Goal: Task Accomplishment & Management: Use online tool/utility

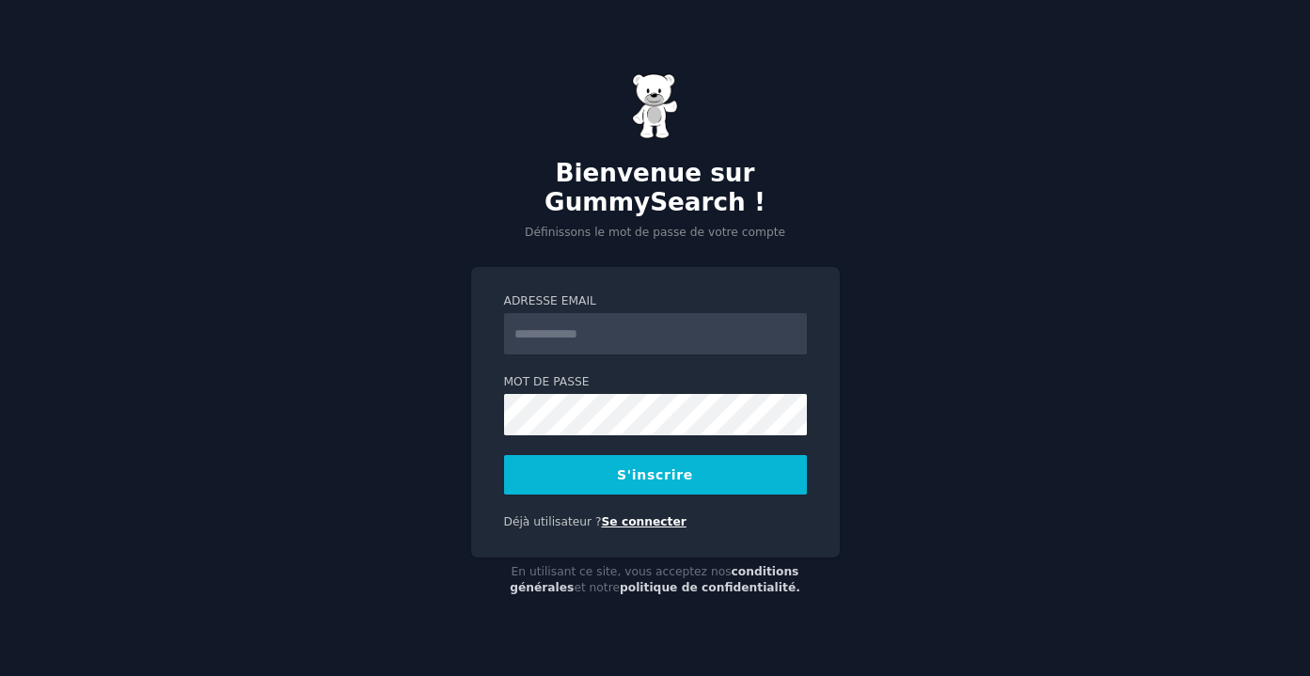
click at [651, 515] on font "Se connecter" at bounding box center [643, 521] width 85 height 13
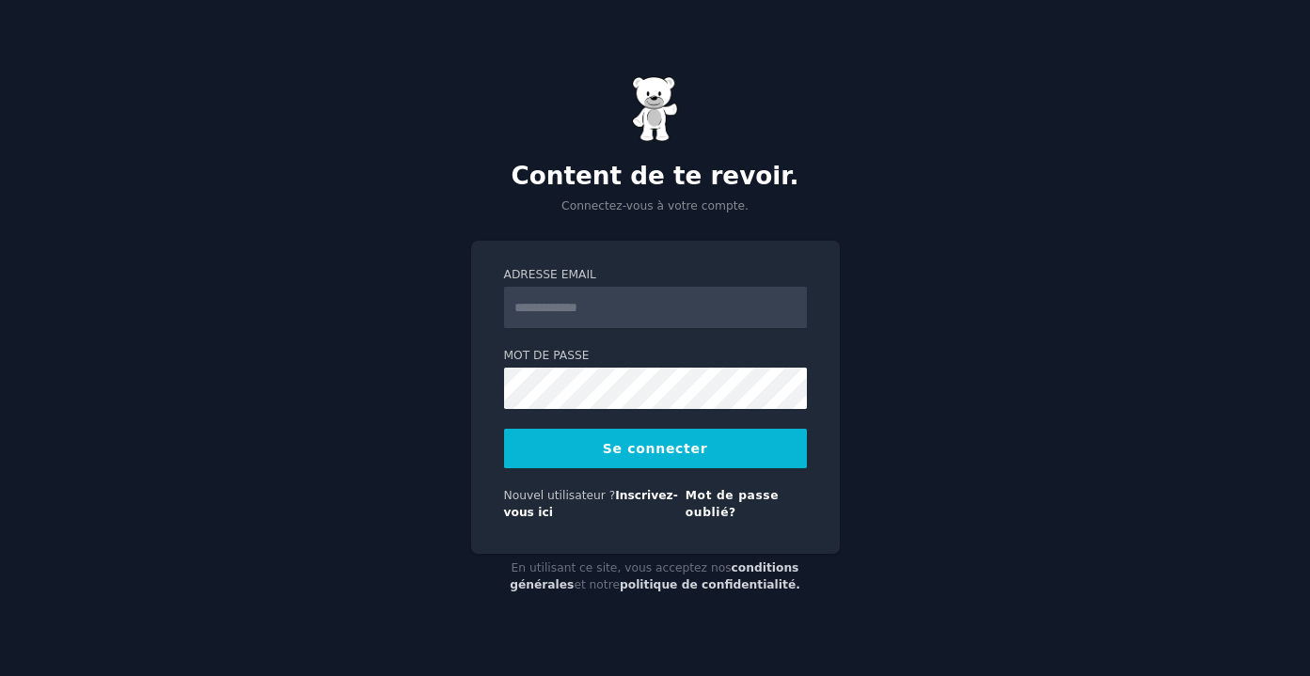
click at [656, 317] on input "Adresse email" at bounding box center [655, 307] width 303 height 41
type input "*****"
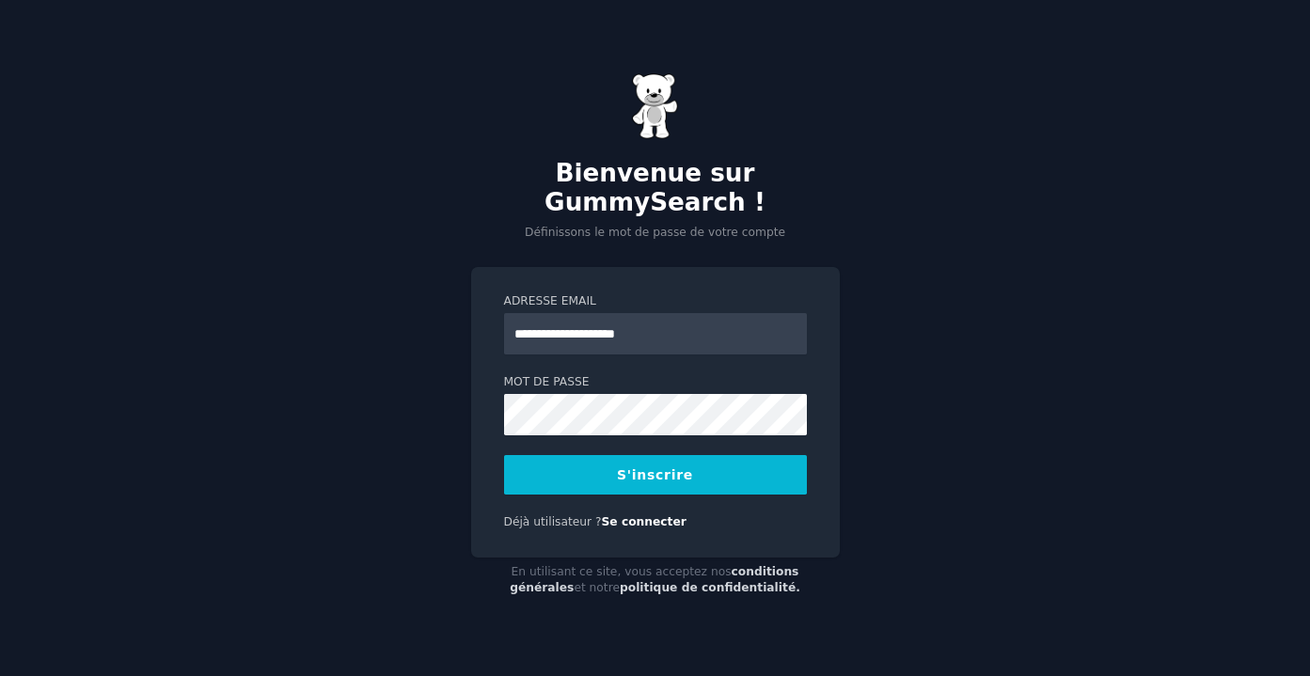
type input "**********"
click at [575, 470] on button "S'inscrire" at bounding box center [655, 475] width 303 height 40
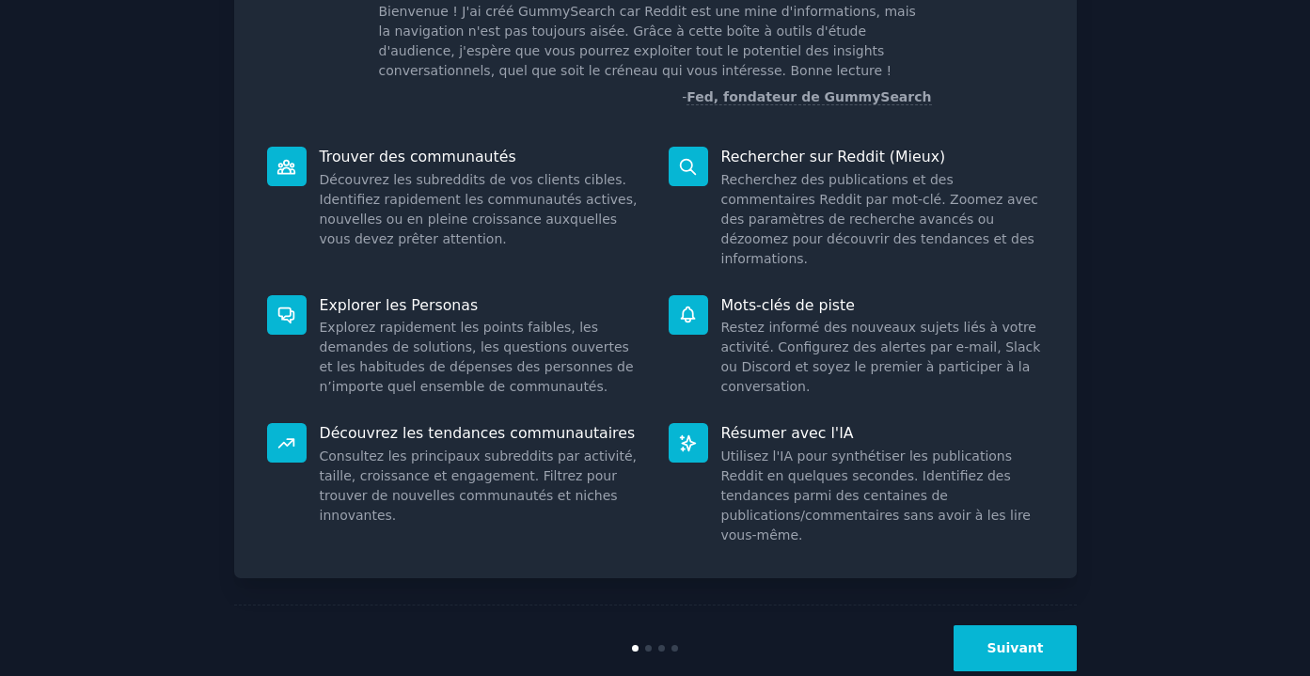
scroll to position [138, 0]
click at [996, 626] on button "Suivant" at bounding box center [1015, 648] width 122 height 46
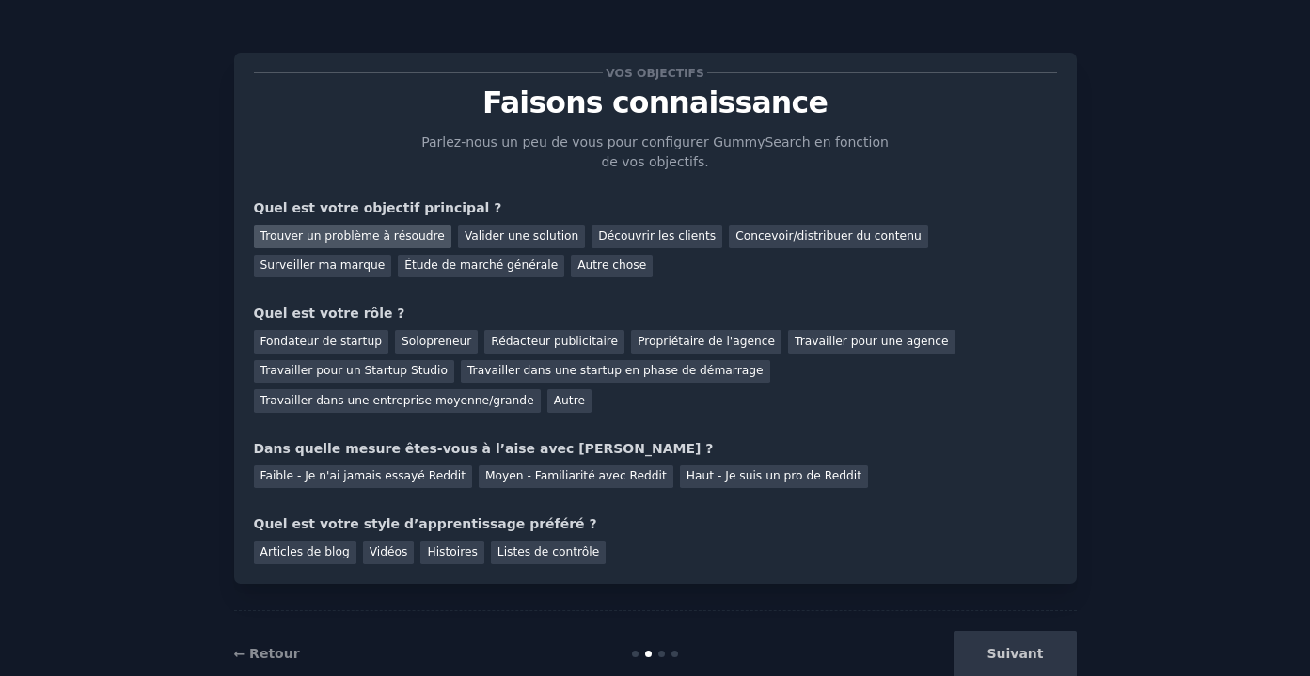
click at [402, 241] on font "Trouver un problème à résoudre" at bounding box center [353, 236] width 184 height 13
click at [641, 233] on font "Découvrir les clients" at bounding box center [657, 236] width 118 height 13
click at [418, 232] on font "Trouver un problème à résoudre" at bounding box center [353, 236] width 184 height 13
click at [991, 631] on div "Suivant" at bounding box center [936, 654] width 281 height 46
click at [995, 645] on div "Suivant" at bounding box center [936, 654] width 281 height 46
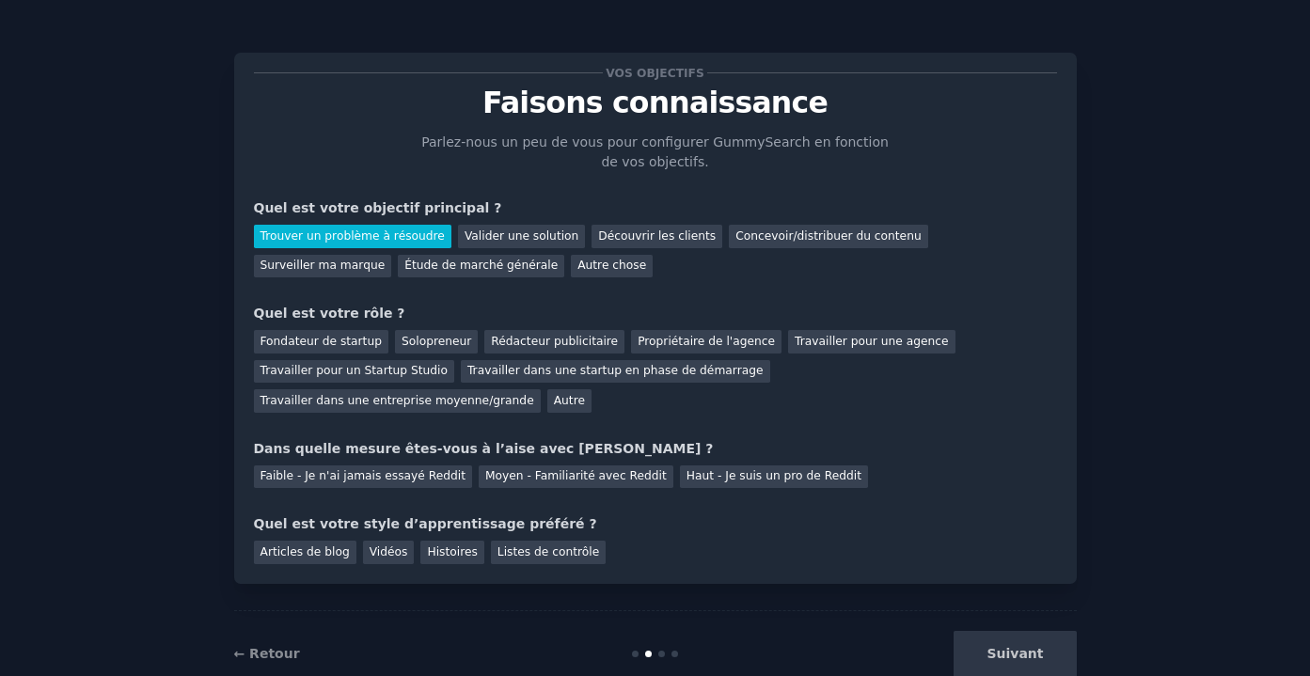
scroll to position [46, 0]
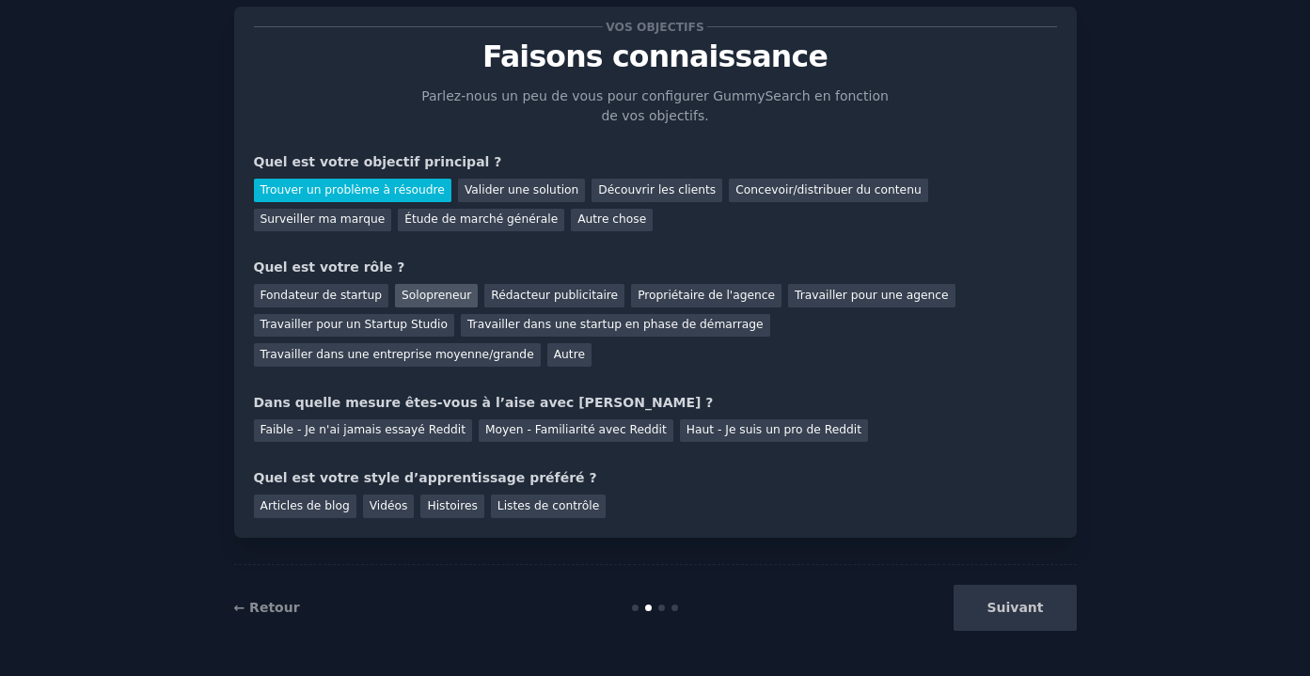
click at [428, 294] on font "Solopreneur" at bounding box center [437, 295] width 70 height 13
click at [436, 434] on font "Faible - Je n'ai jamais essayé Reddit" at bounding box center [364, 429] width 206 height 13
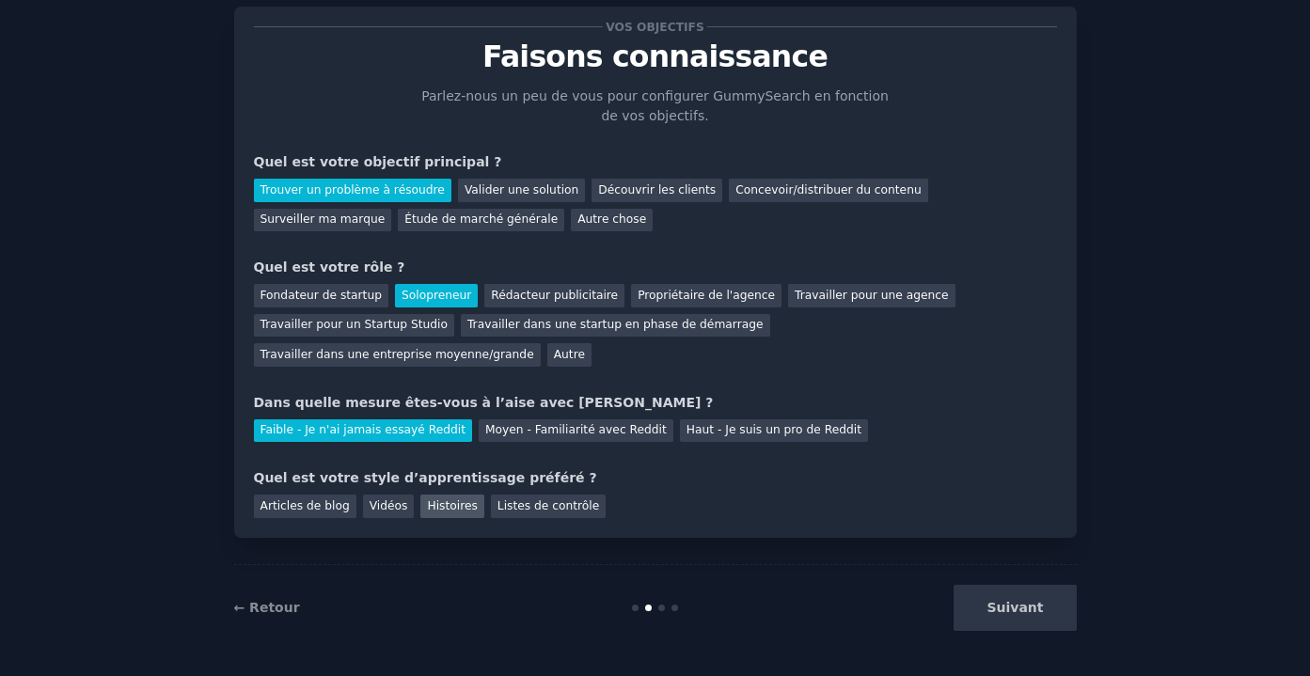
click at [454, 505] on font "Histoires" at bounding box center [452, 505] width 50 height 13
click at [996, 601] on font "Suivant" at bounding box center [1015, 607] width 56 height 15
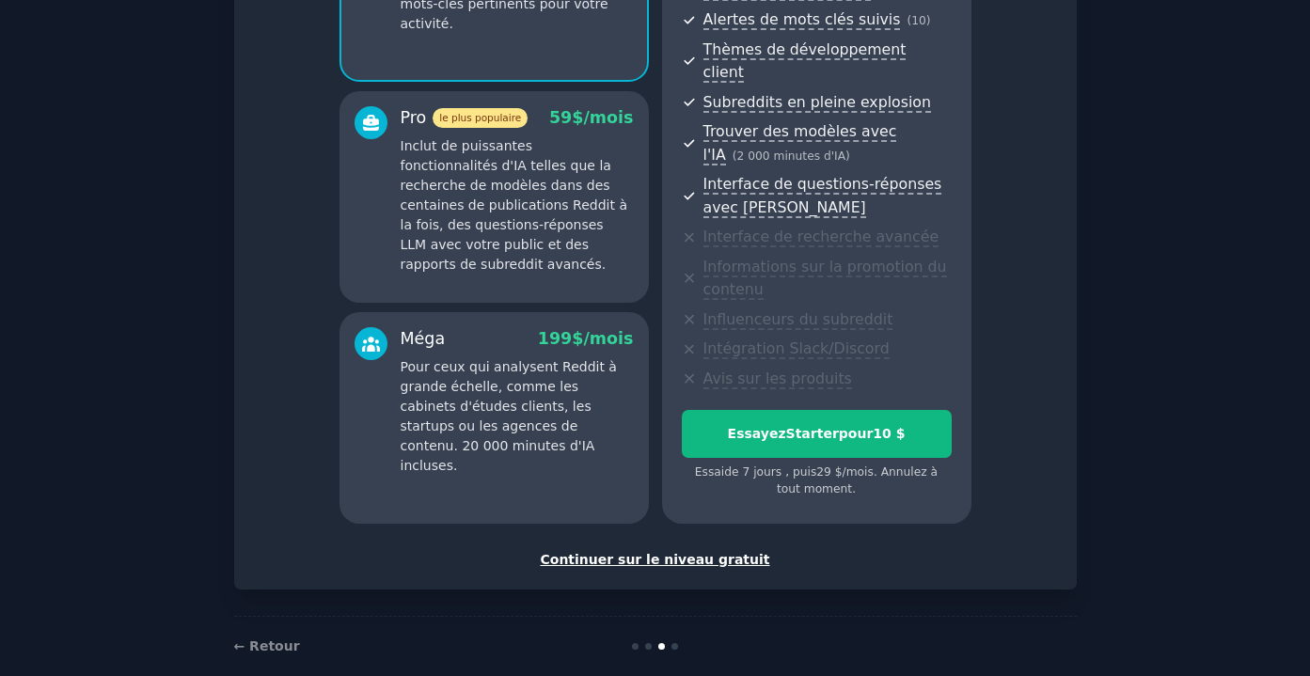
scroll to position [301, 0]
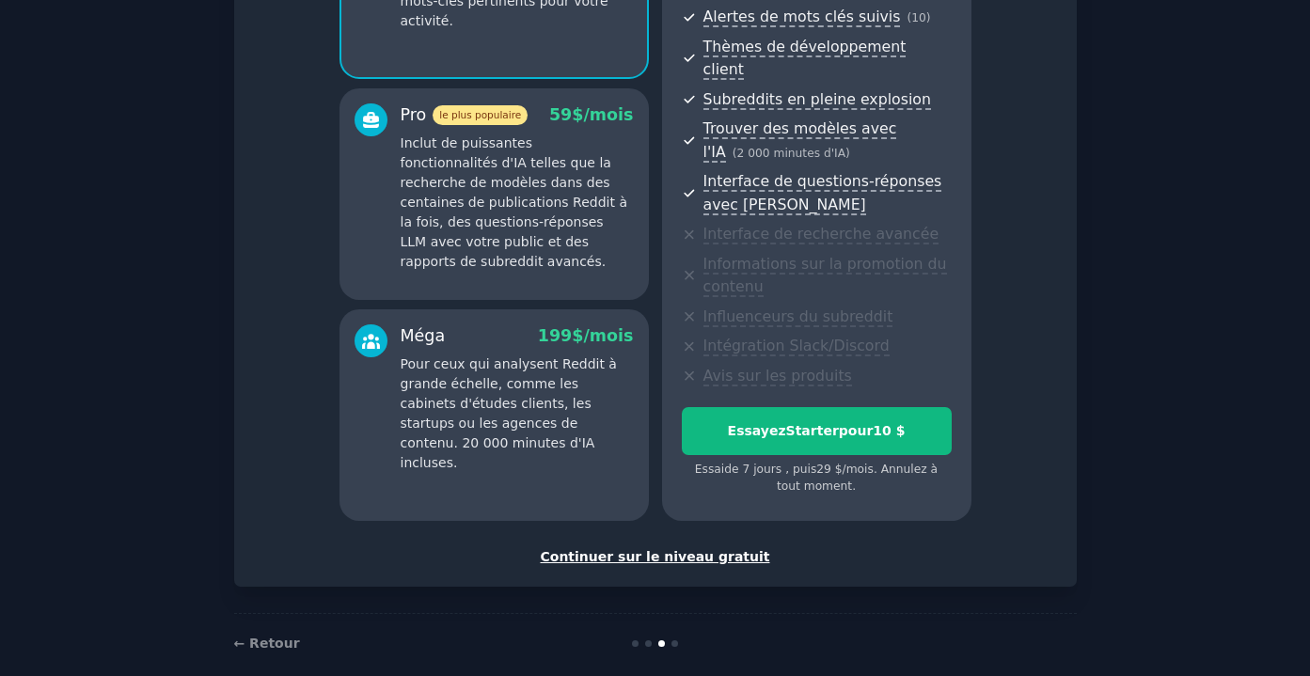
click at [662, 549] on font "Continuer sur le niveau gratuit" at bounding box center [655, 556] width 230 height 15
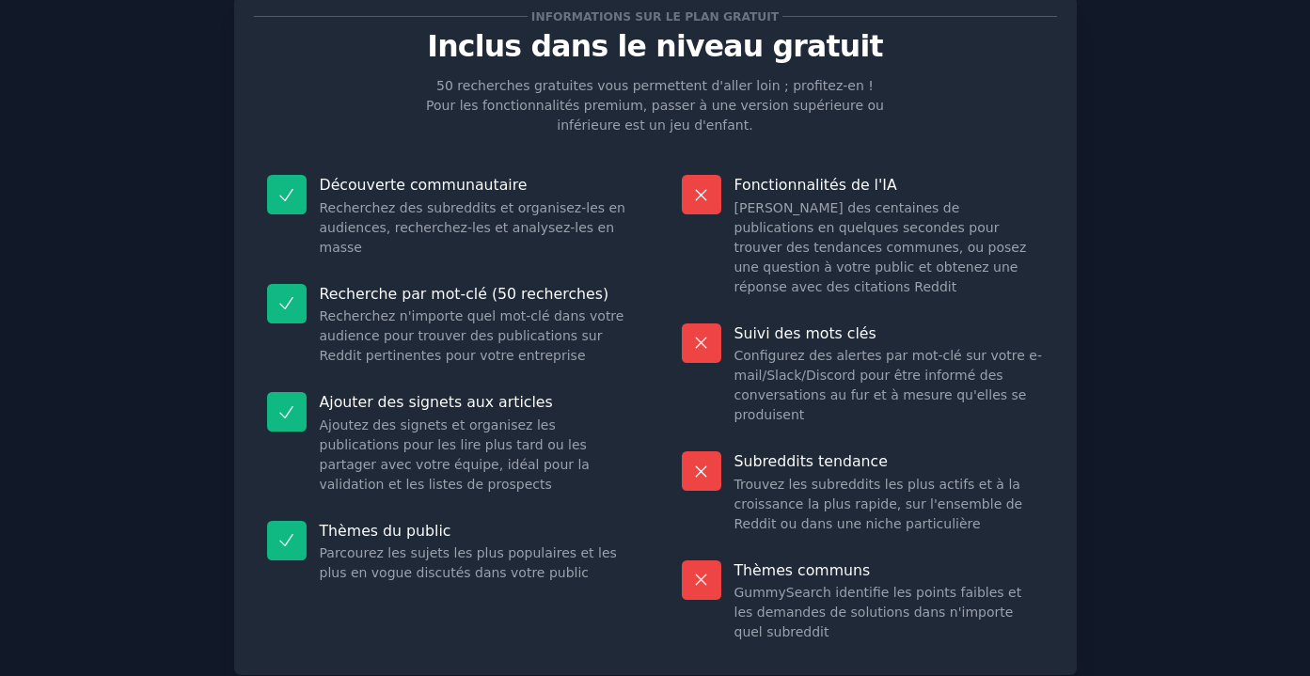
scroll to position [175, 0]
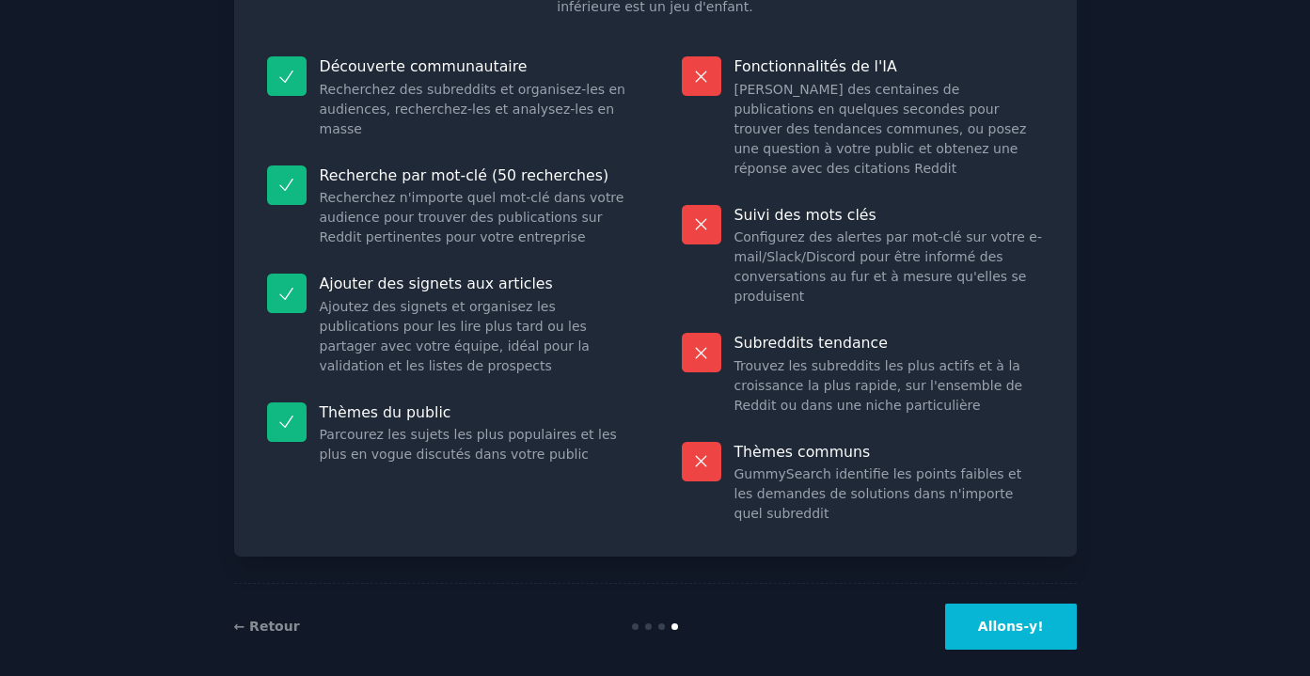
click at [1002, 622] on button "Allons-y!" at bounding box center [1011, 627] width 132 height 46
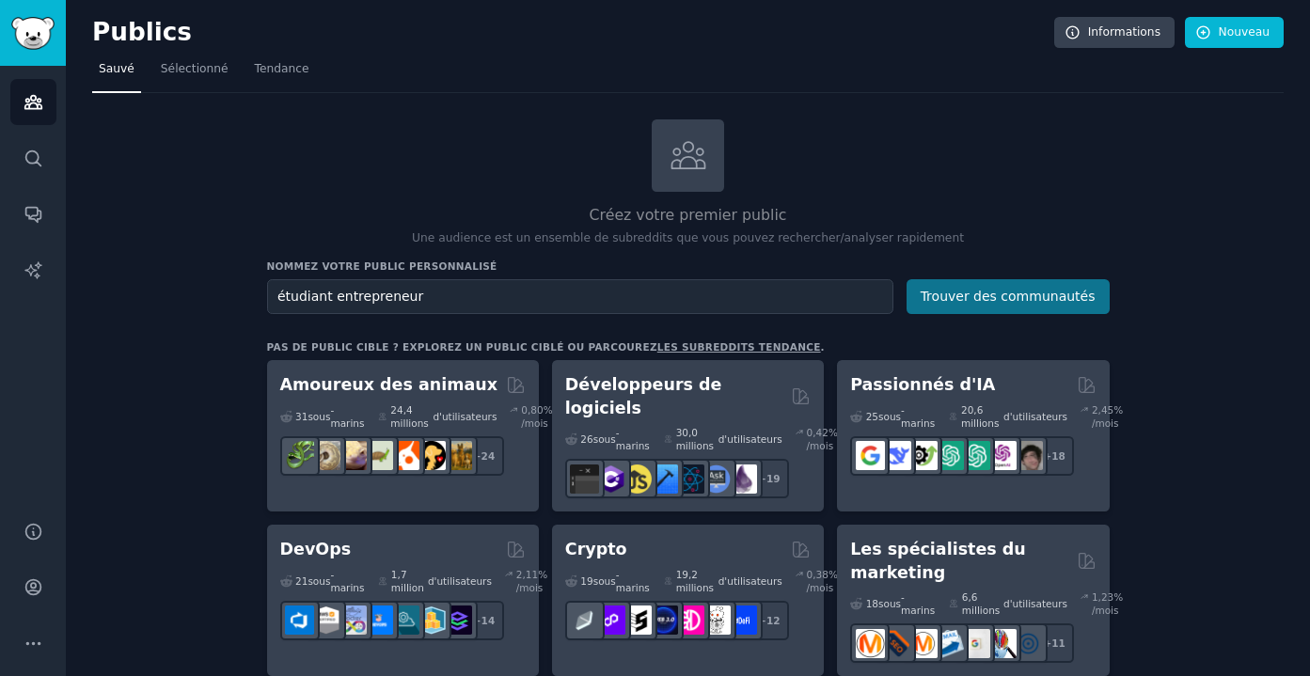
type input "étudiant entrepreneur"
click at [1017, 293] on font "Trouver des communautés" at bounding box center [1008, 296] width 175 height 15
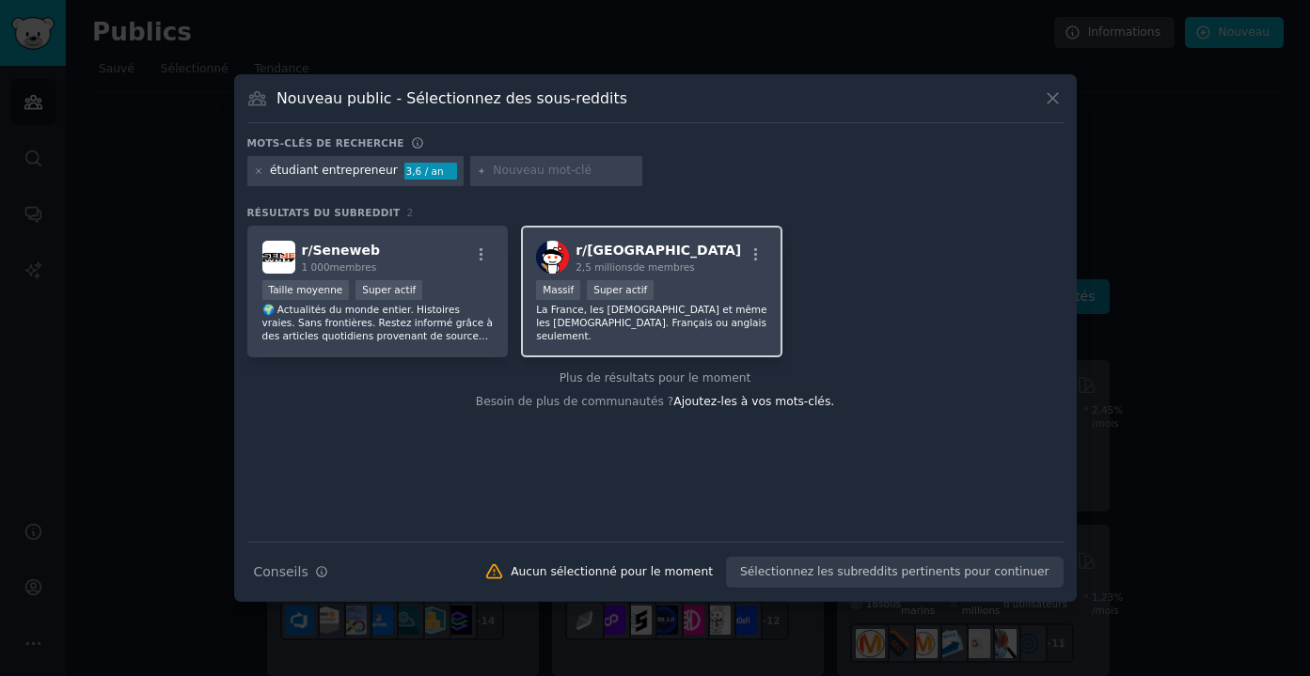
click at [685, 314] on font "La France, les [DEMOGRAPHIC_DATA] et même les [DEMOGRAPHIC_DATA]. Français ou a…" at bounding box center [651, 323] width 230 height 38
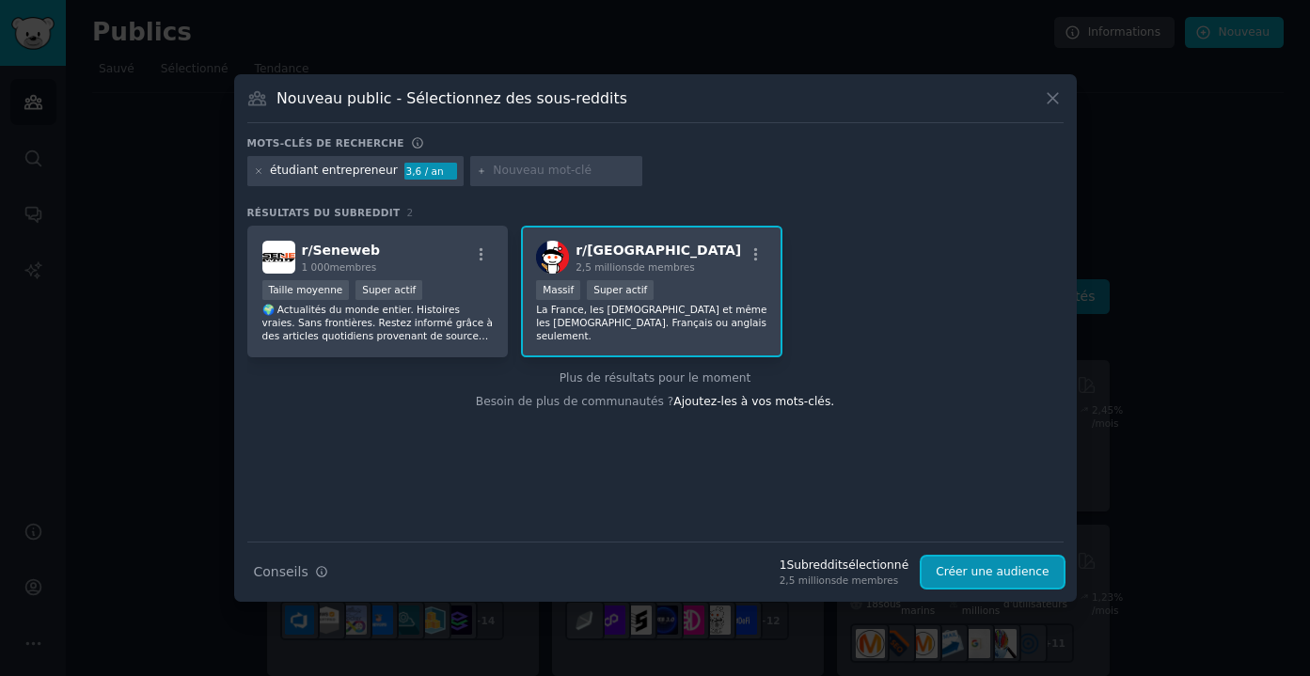
click at [987, 562] on button "Créer une audience" at bounding box center [992, 573] width 141 height 32
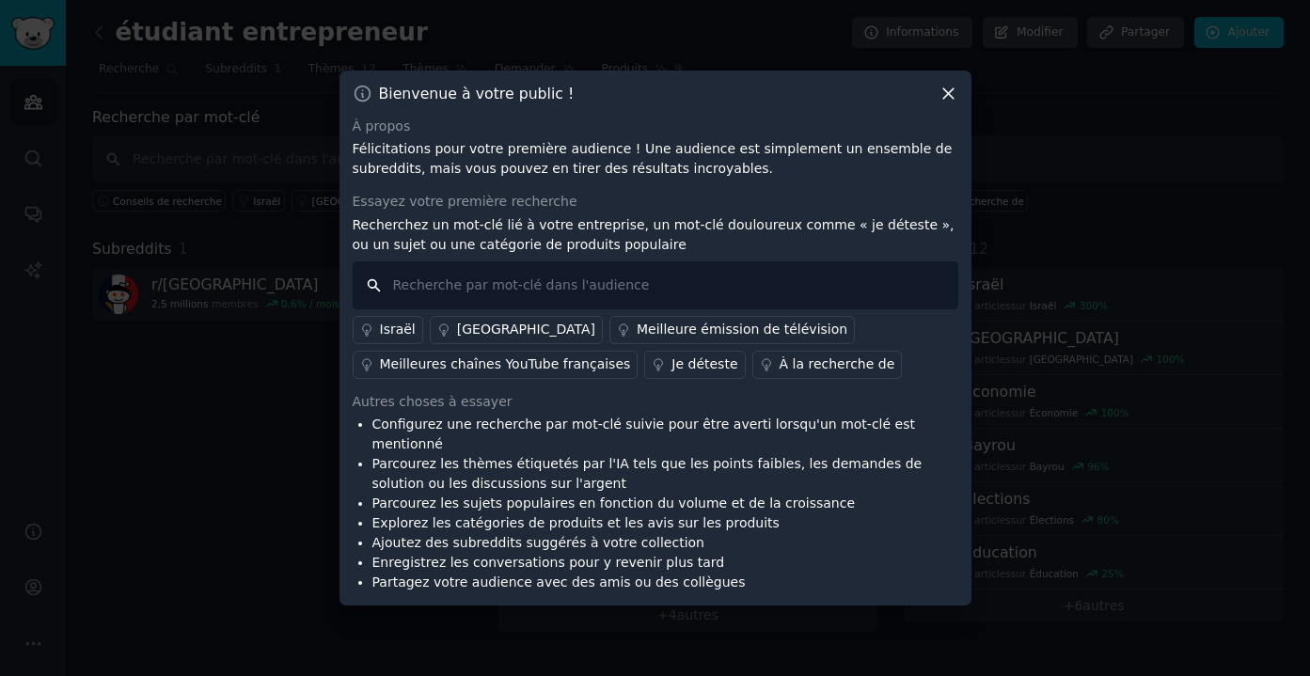
click at [688, 301] on input "text" at bounding box center [656, 285] width 606 height 48
type input "étudiant entrepreneur"
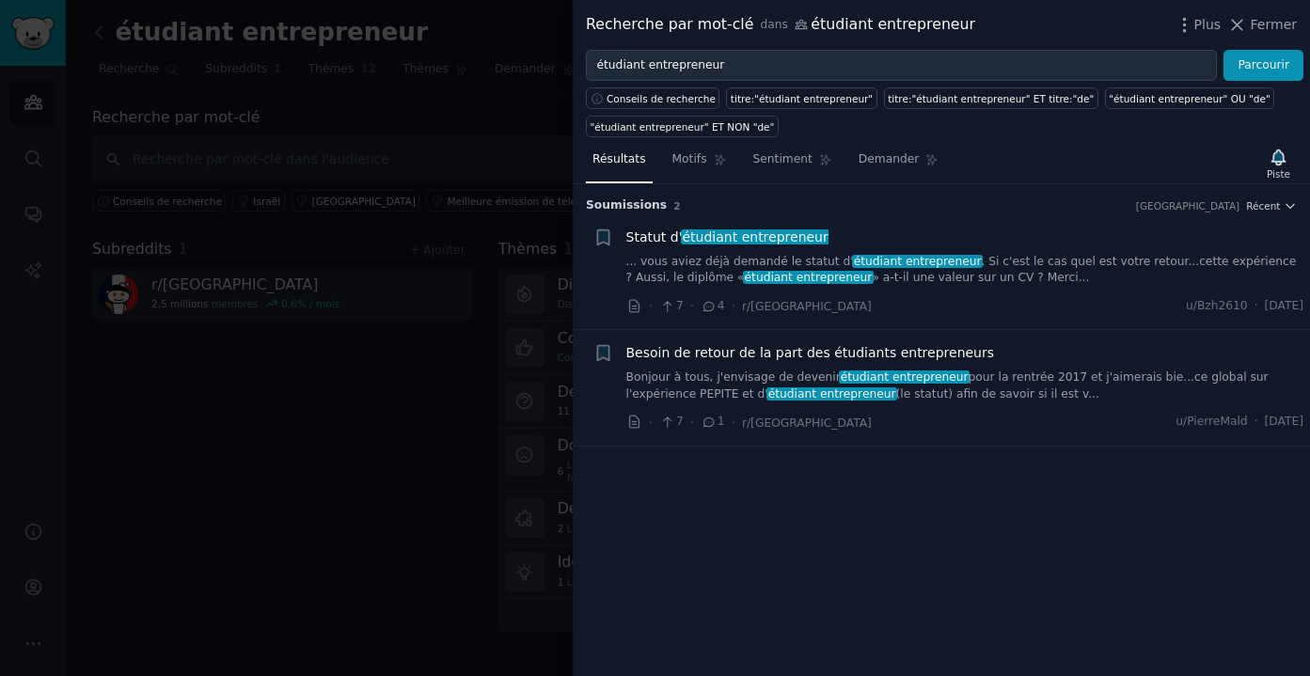
click at [455, 309] on div at bounding box center [655, 338] width 1310 height 676
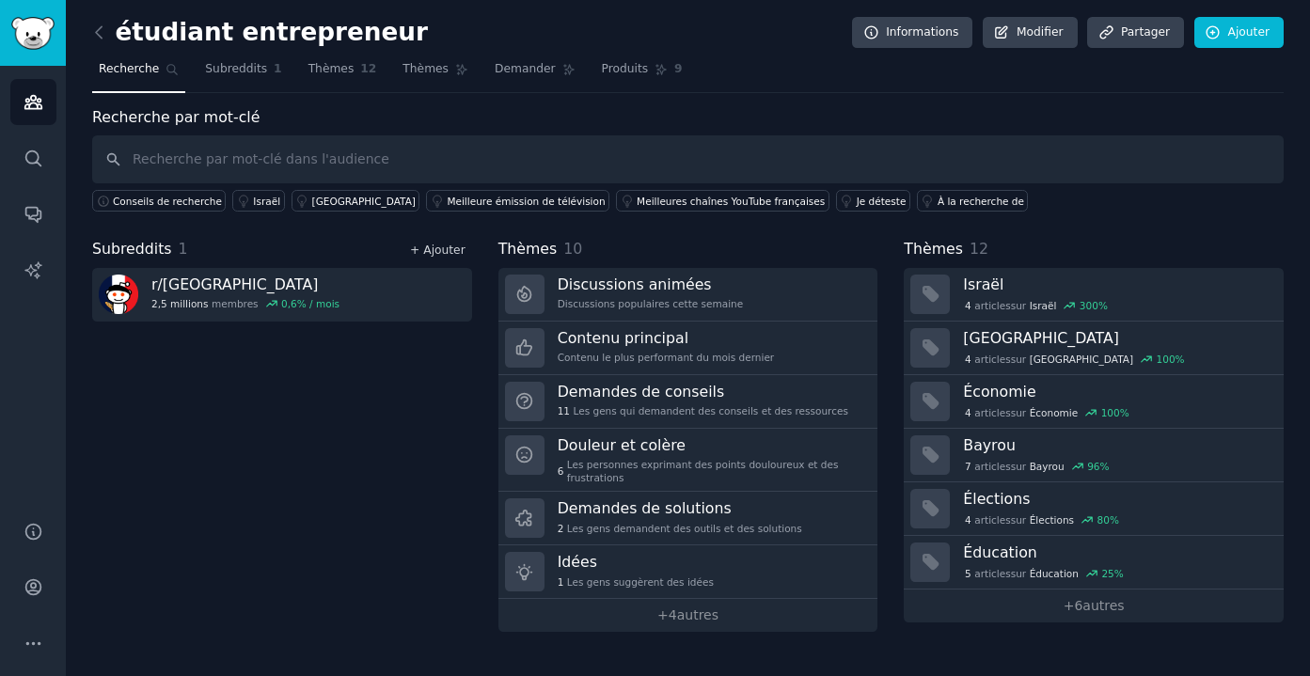
click at [437, 249] on font "+ Ajouter" at bounding box center [437, 250] width 55 height 13
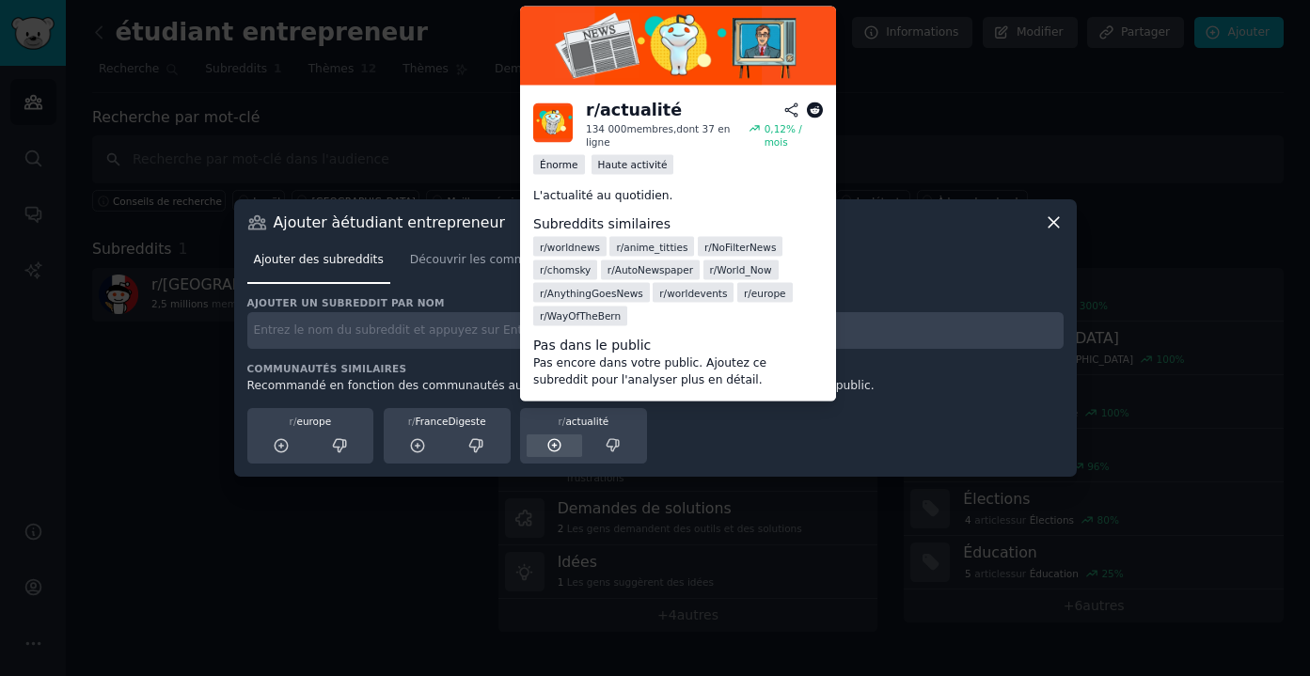
click at [552, 449] on icon at bounding box center [554, 445] width 17 height 17
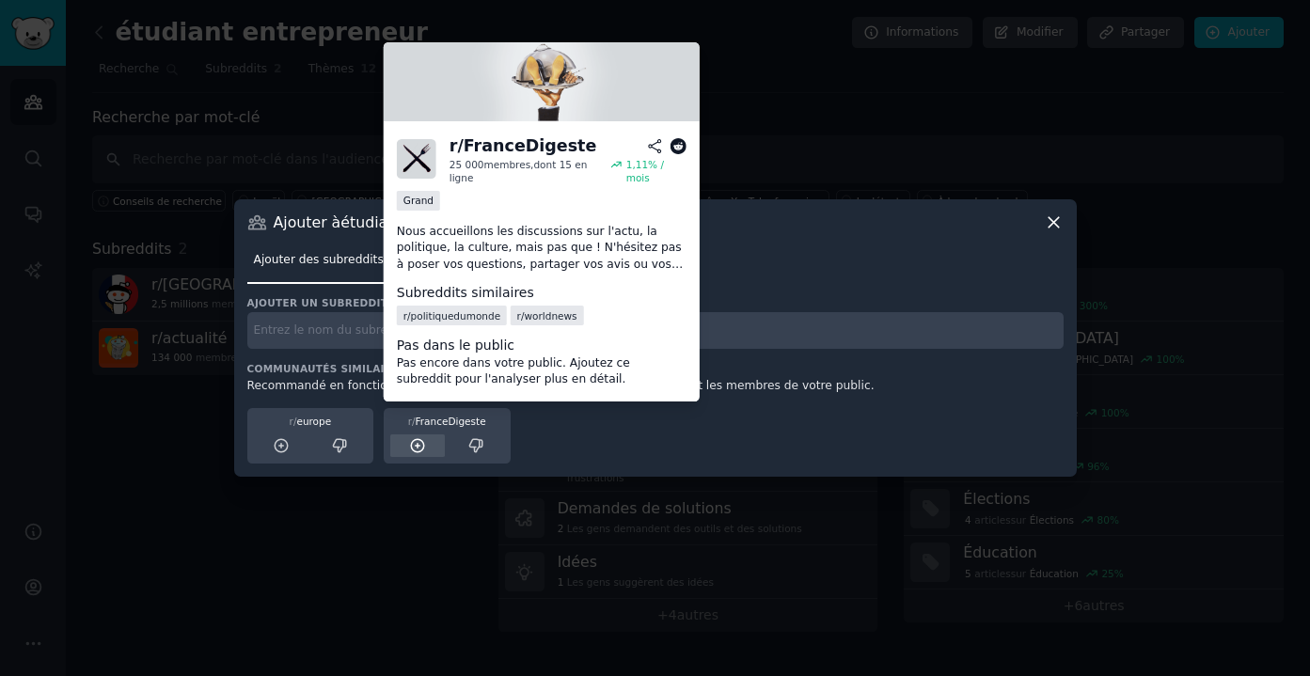
click at [420, 443] on icon at bounding box center [417, 445] width 17 height 17
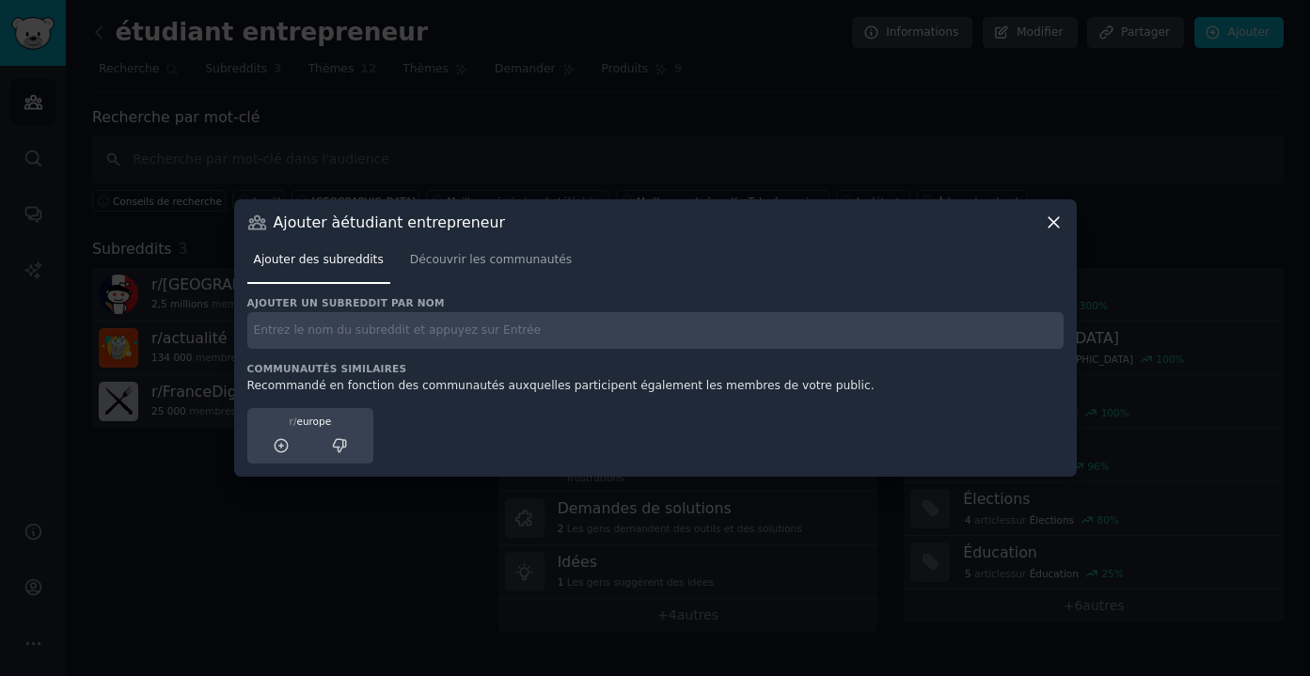
click at [1142, 343] on div at bounding box center [655, 338] width 1310 height 676
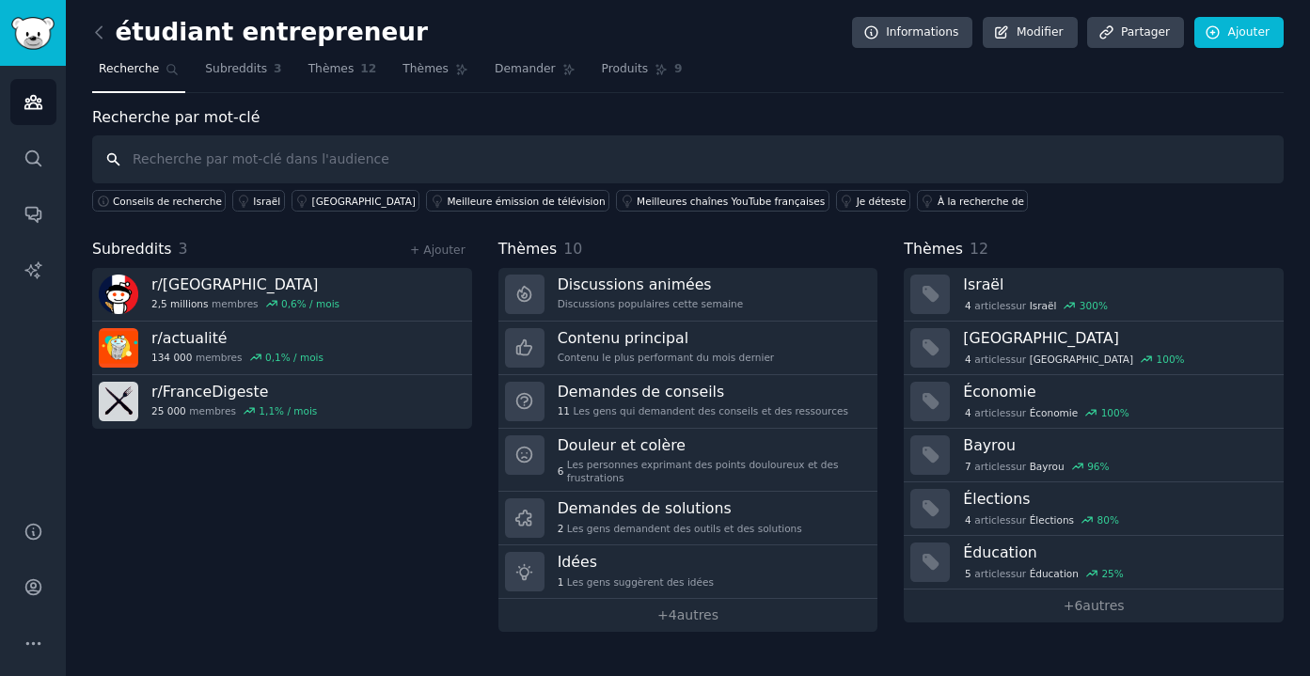
click at [481, 161] on input "text" at bounding box center [688, 159] width 1192 height 48
type input "étudiant entrepreneur"
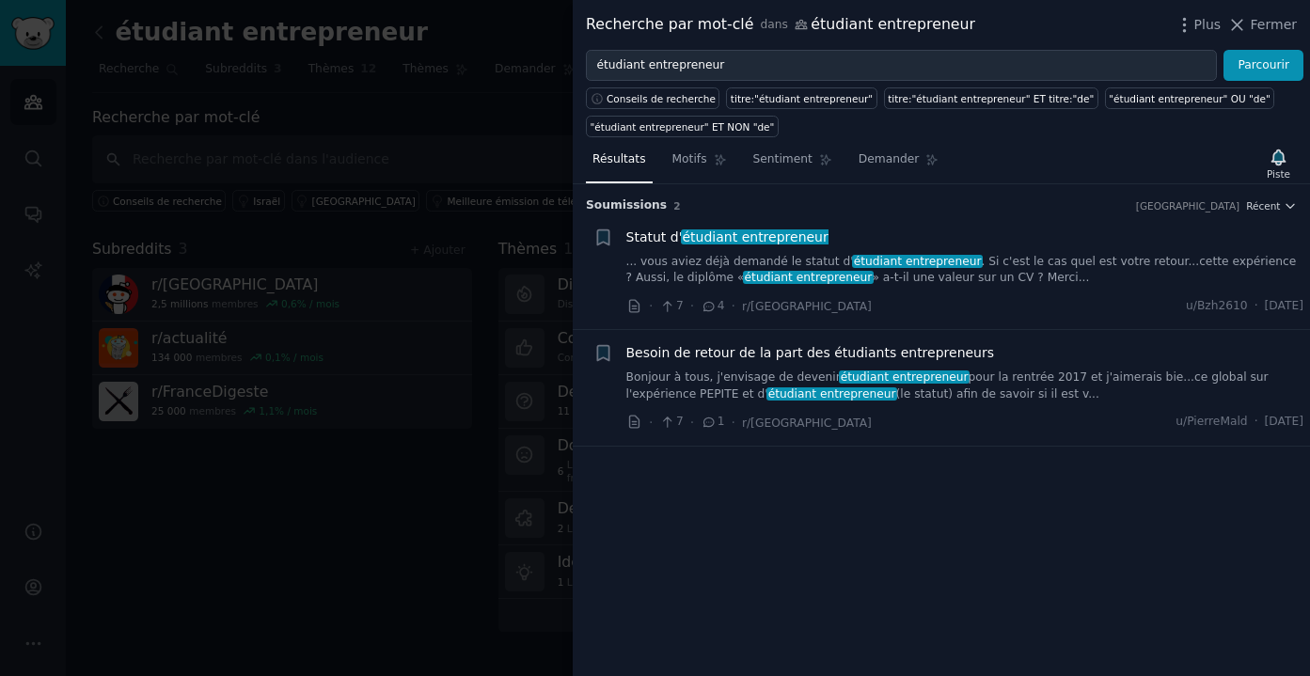
click at [497, 471] on div at bounding box center [655, 338] width 1310 height 676
